Goal: Information Seeking & Learning: Check status

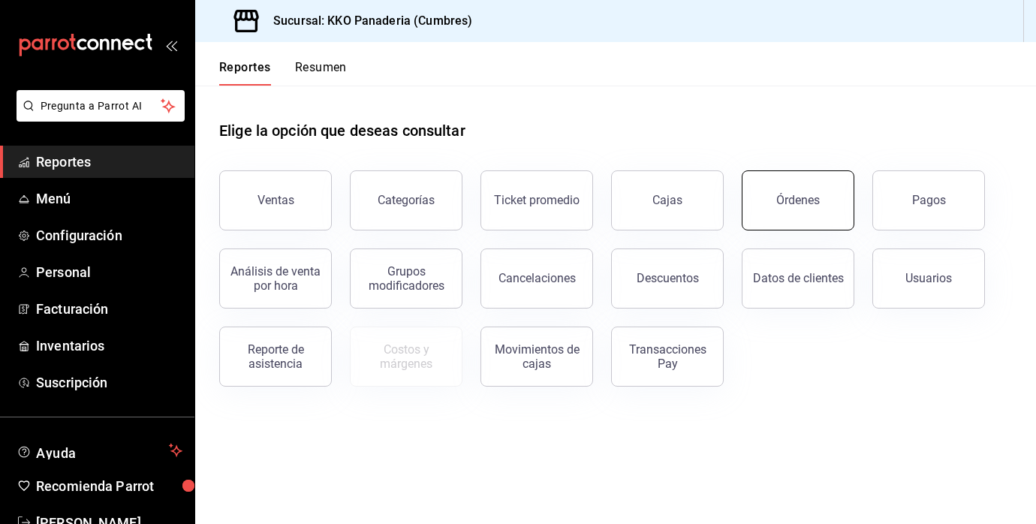
click at [775, 211] on button "Órdenes" at bounding box center [798, 200] width 113 height 60
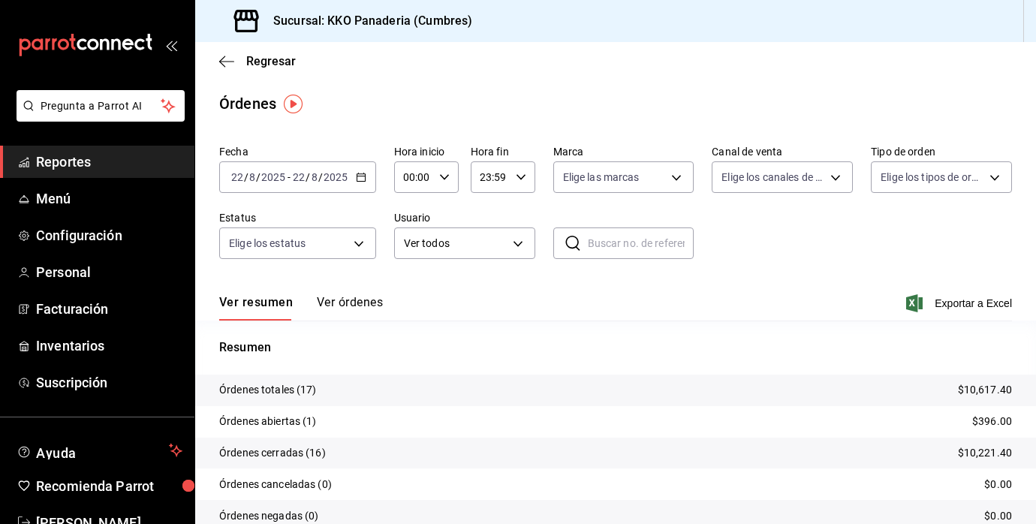
click at [71, 164] on span "Reportes" at bounding box center [109, 162] width 146 height 20
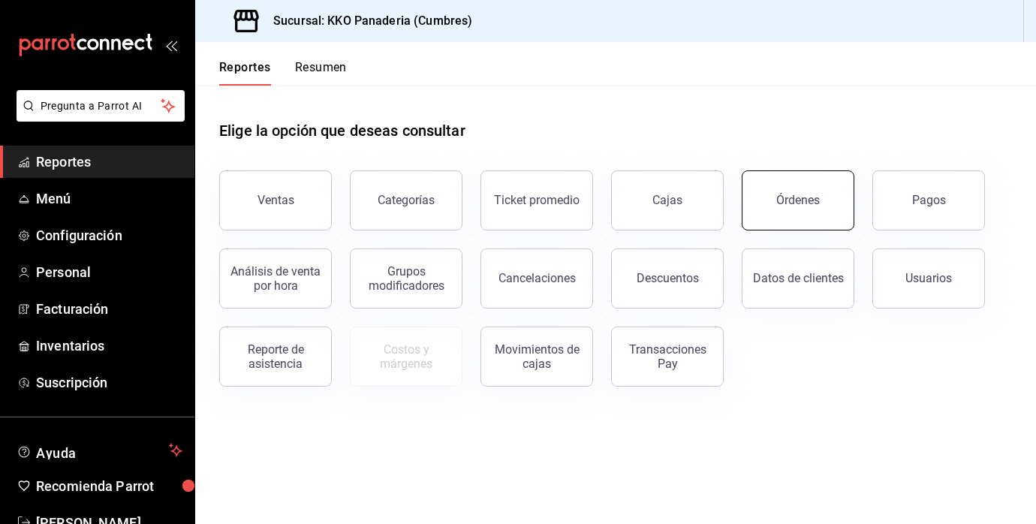
click at [838, 201] on button "Órdenes" at bounding box center [798, 200] width 113 height 60
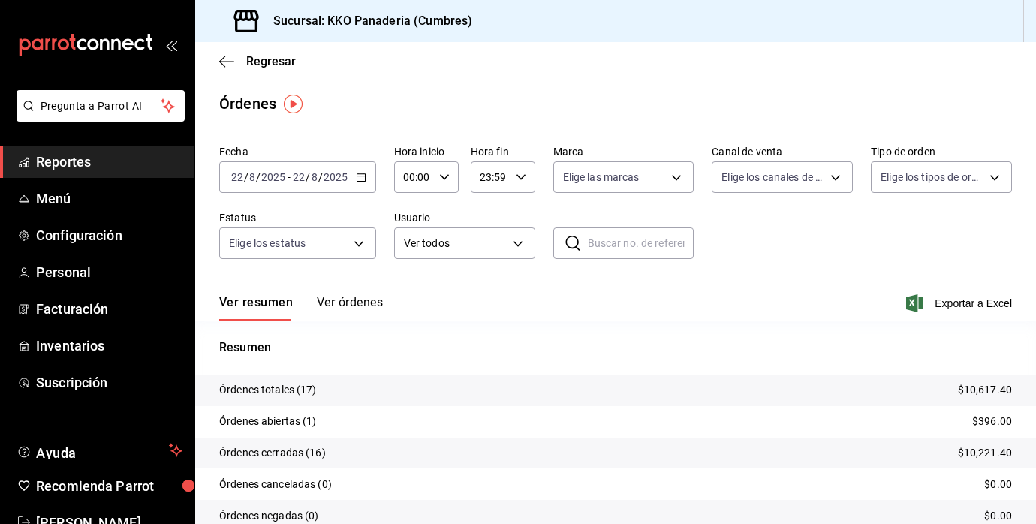
click at [336, 314] on button "Ver órdenes" at bounding box center [350, 308] width 66 height 26
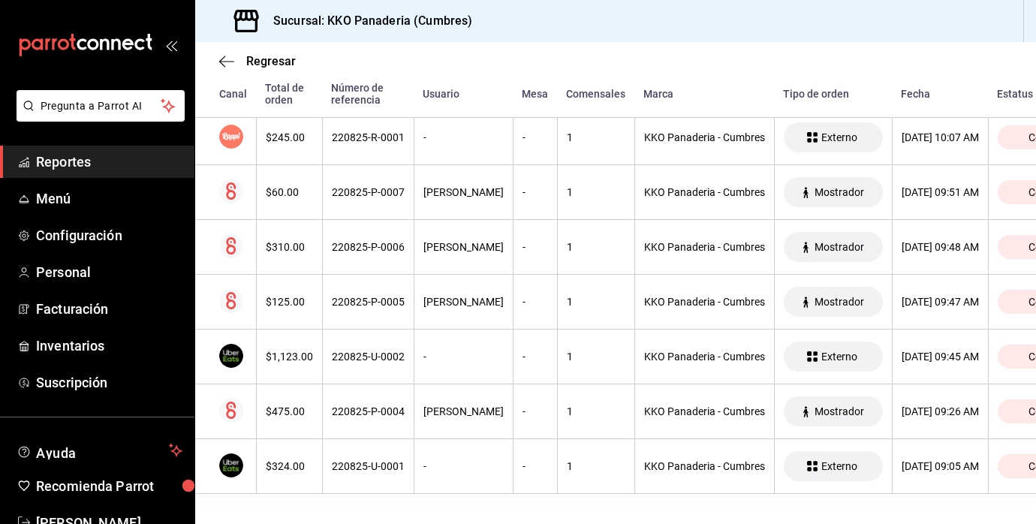
scroll to position [782, 0]
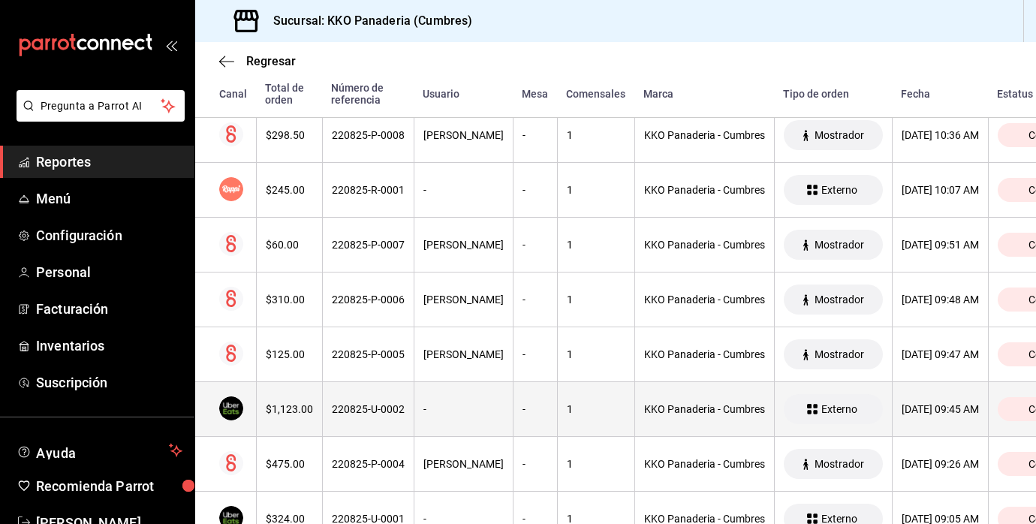
click at [282, 420] on th "$1,123.00" at bounding box center [289, 409] width 66 height 55
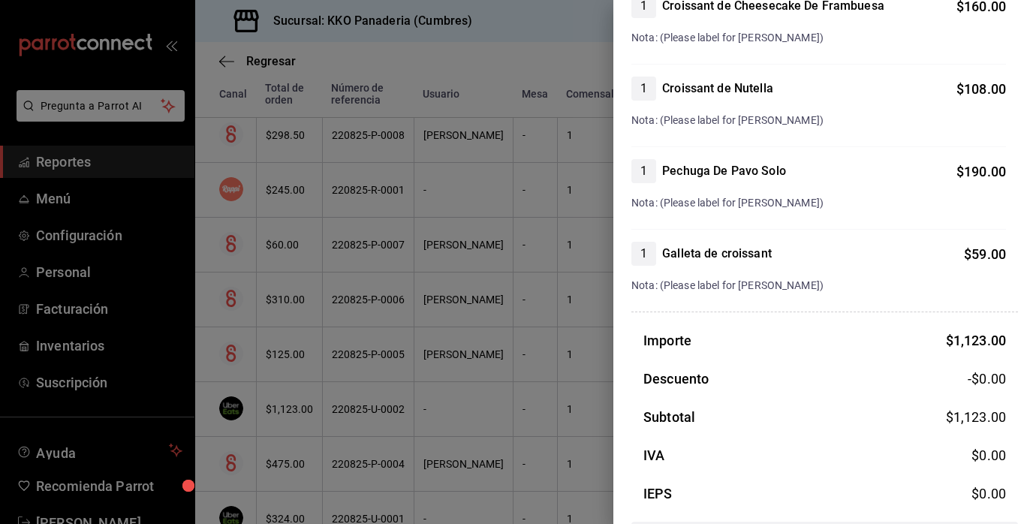
scroll to position [757, 0]
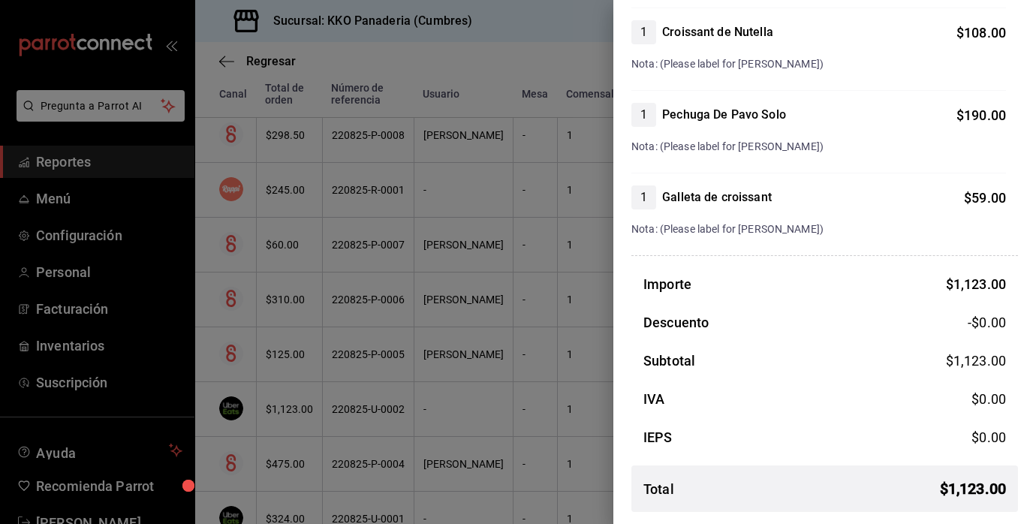
click at [511, 377] on div at bounding box center [518, 262] width 1036 height 524
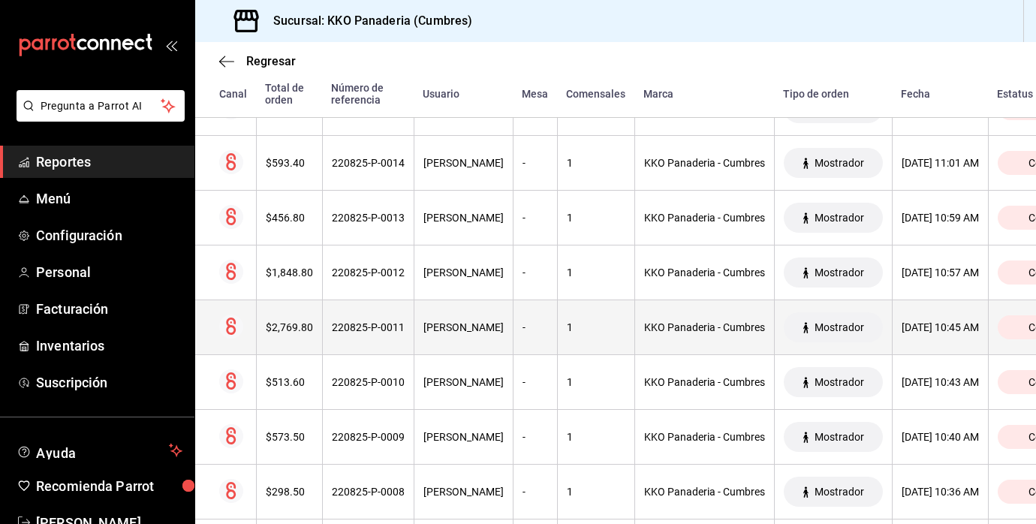
scroll to position [0, 0]
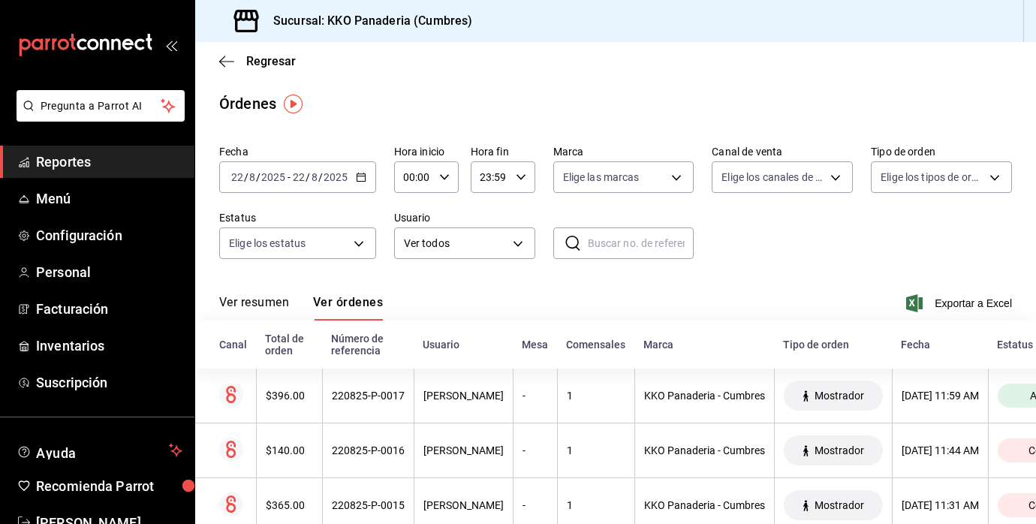
click at [49, 164] on span "Reportes" at bounding box center [109, 162] width 146 height 20
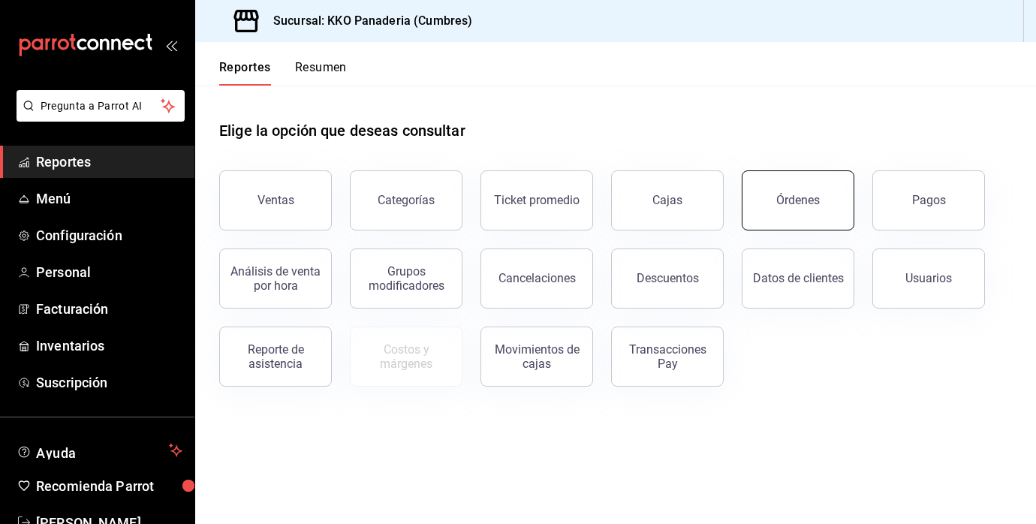
click at [809, 200] on div "Órdenes" at bounding box center [799, 200] width 44 height 14
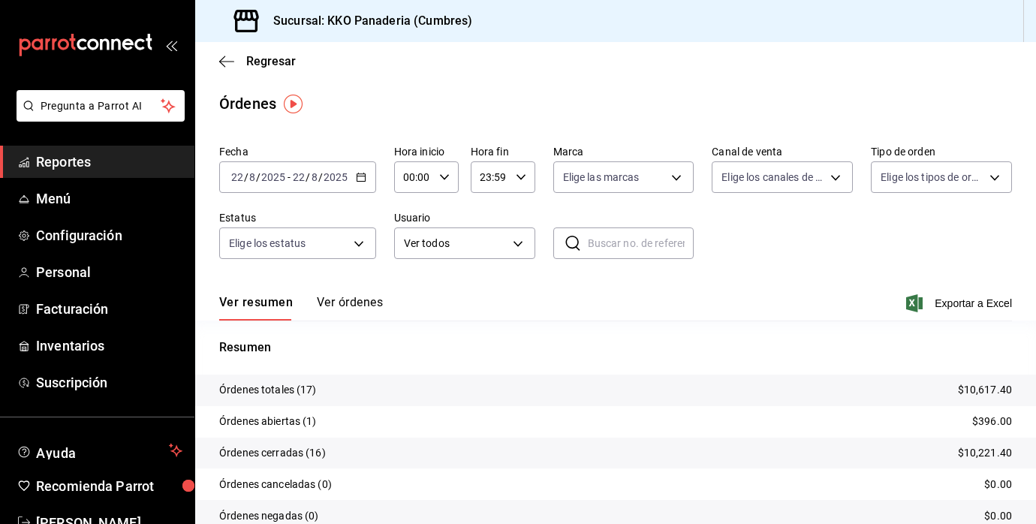
click at [68, 168] on span "Reportes" at bounding box center [109, 162] width 146 height 20
